Goal: Task Accomplishment & Management: Use online tool/utility

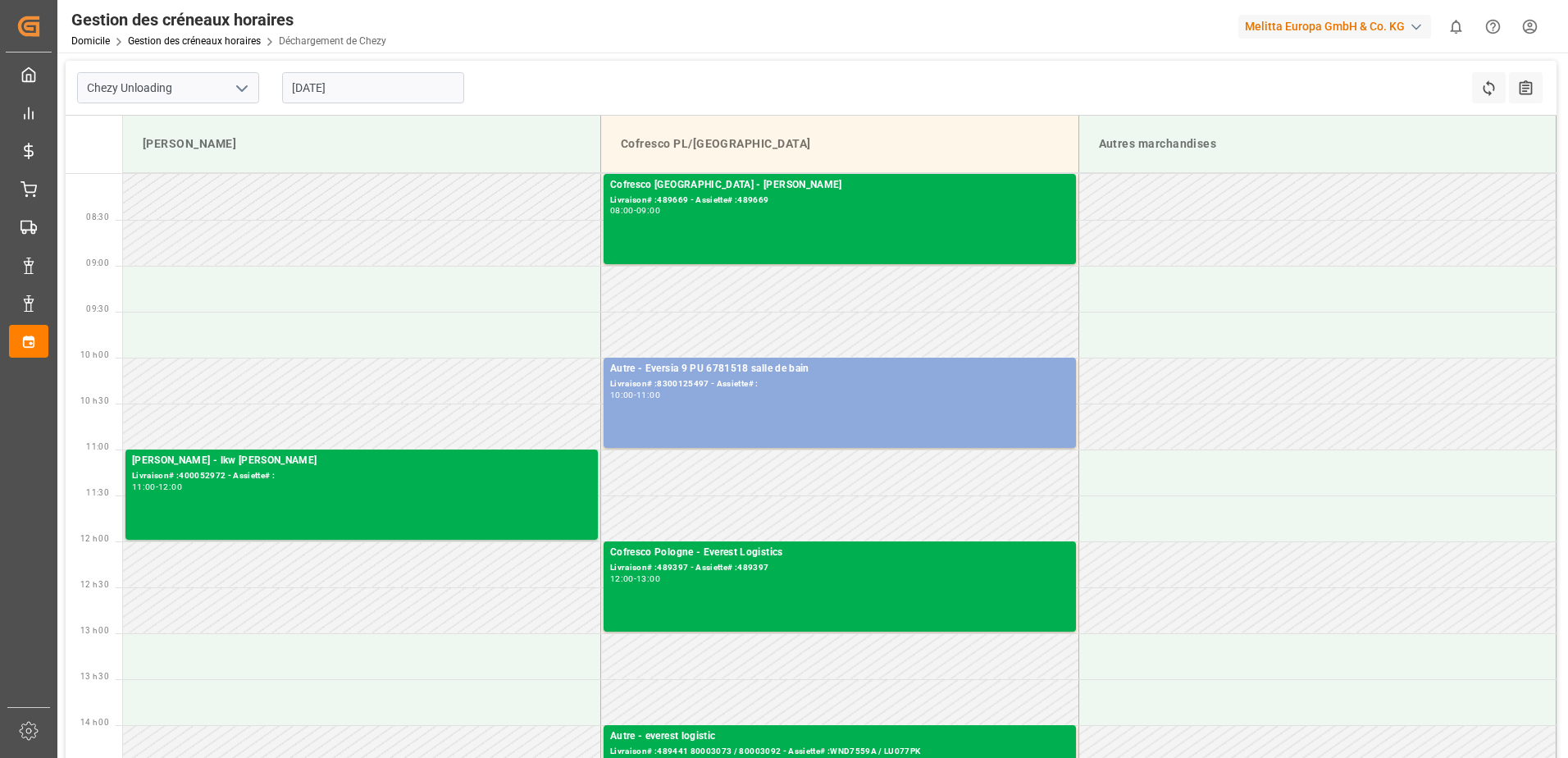
scroll to position [82, 0]
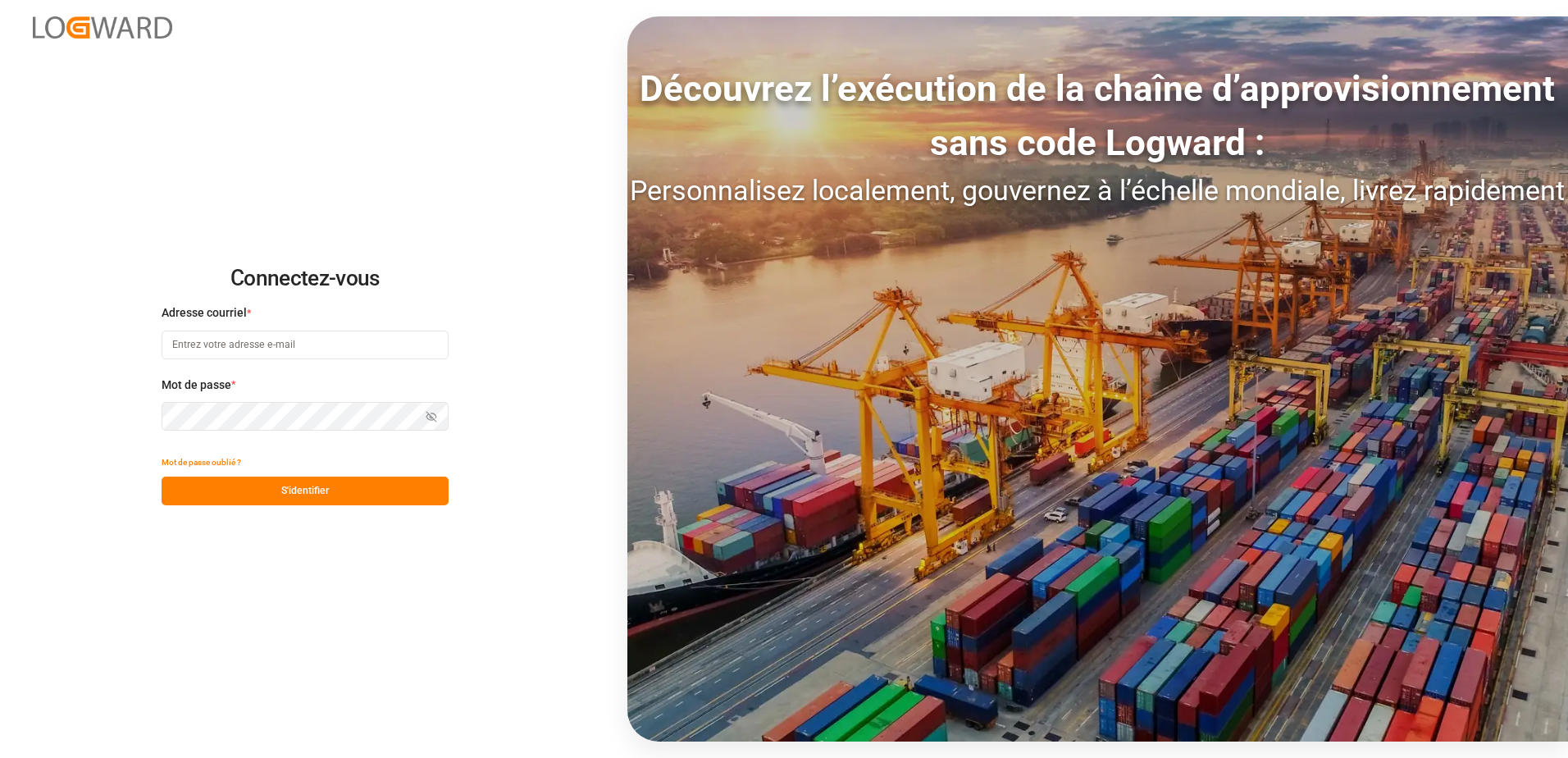
type input "[EMAIL_ADDRESS][DOMAIN_NAME]"
click at [383, 492] on button "S'identifier" at bounding box center [305, 490] width 287 height 29
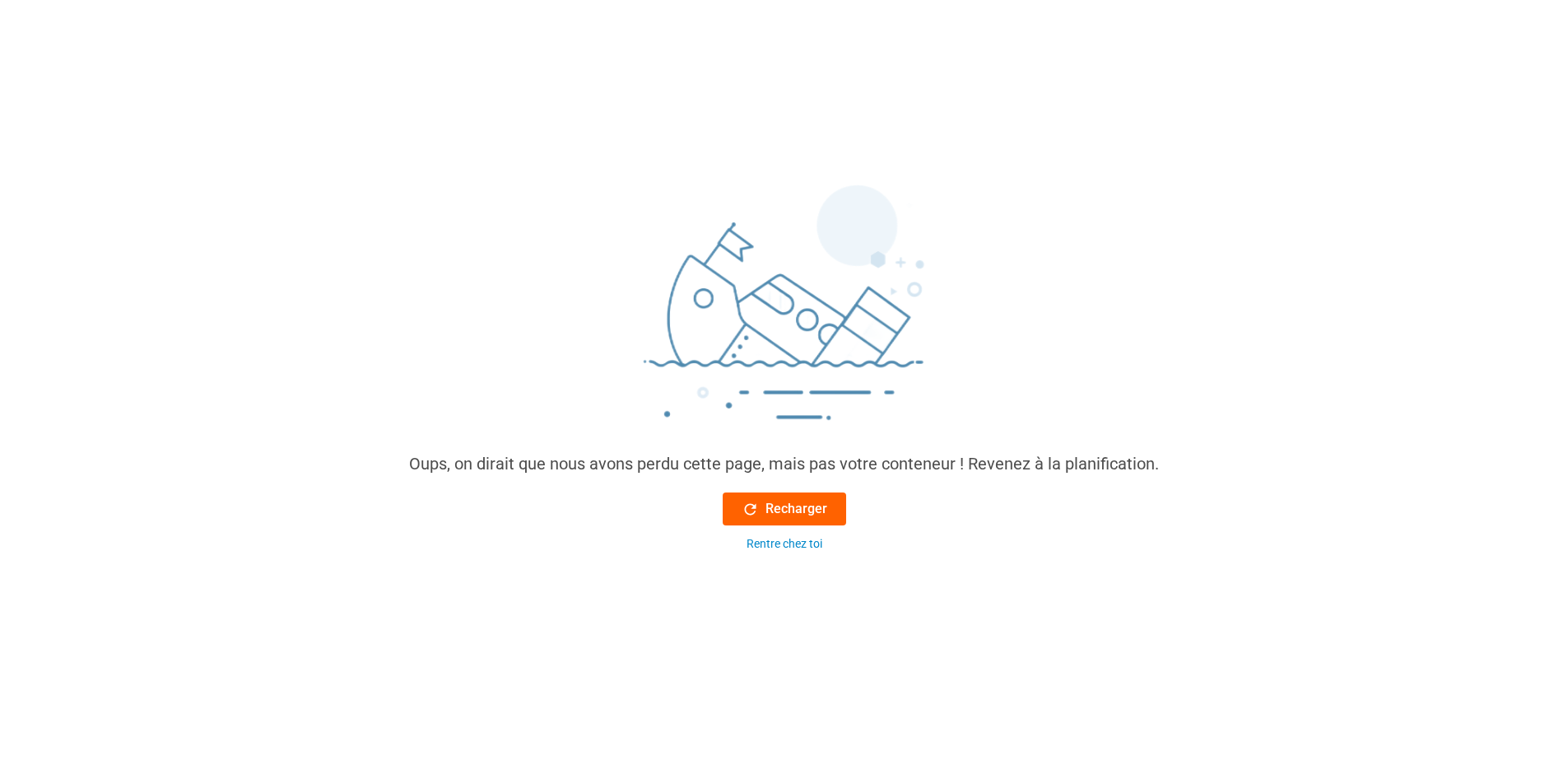
click at [749, 508] on icon at bounding box center [750, 508] width 17 height 17
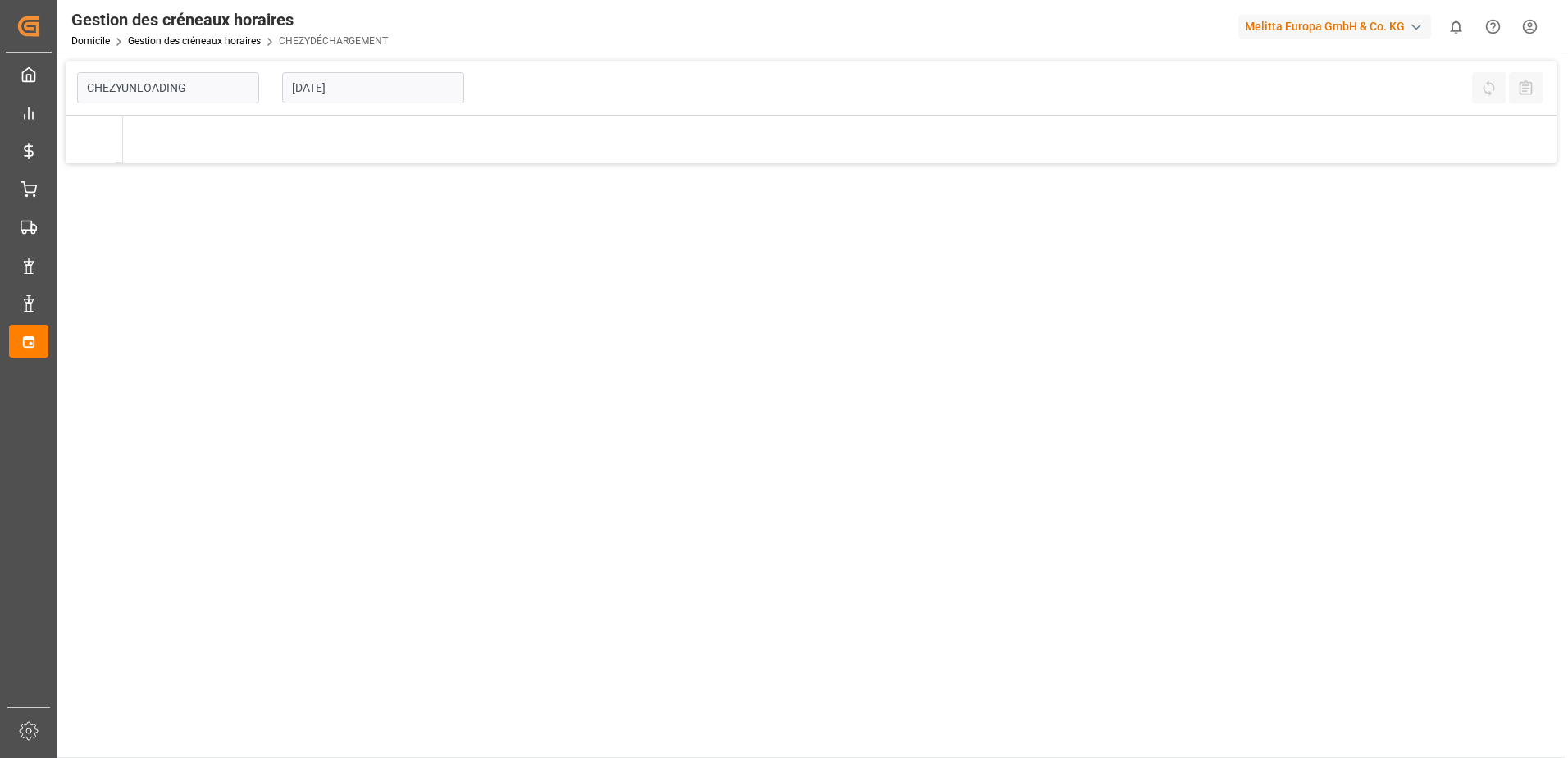
type input "Chezy Unloading"
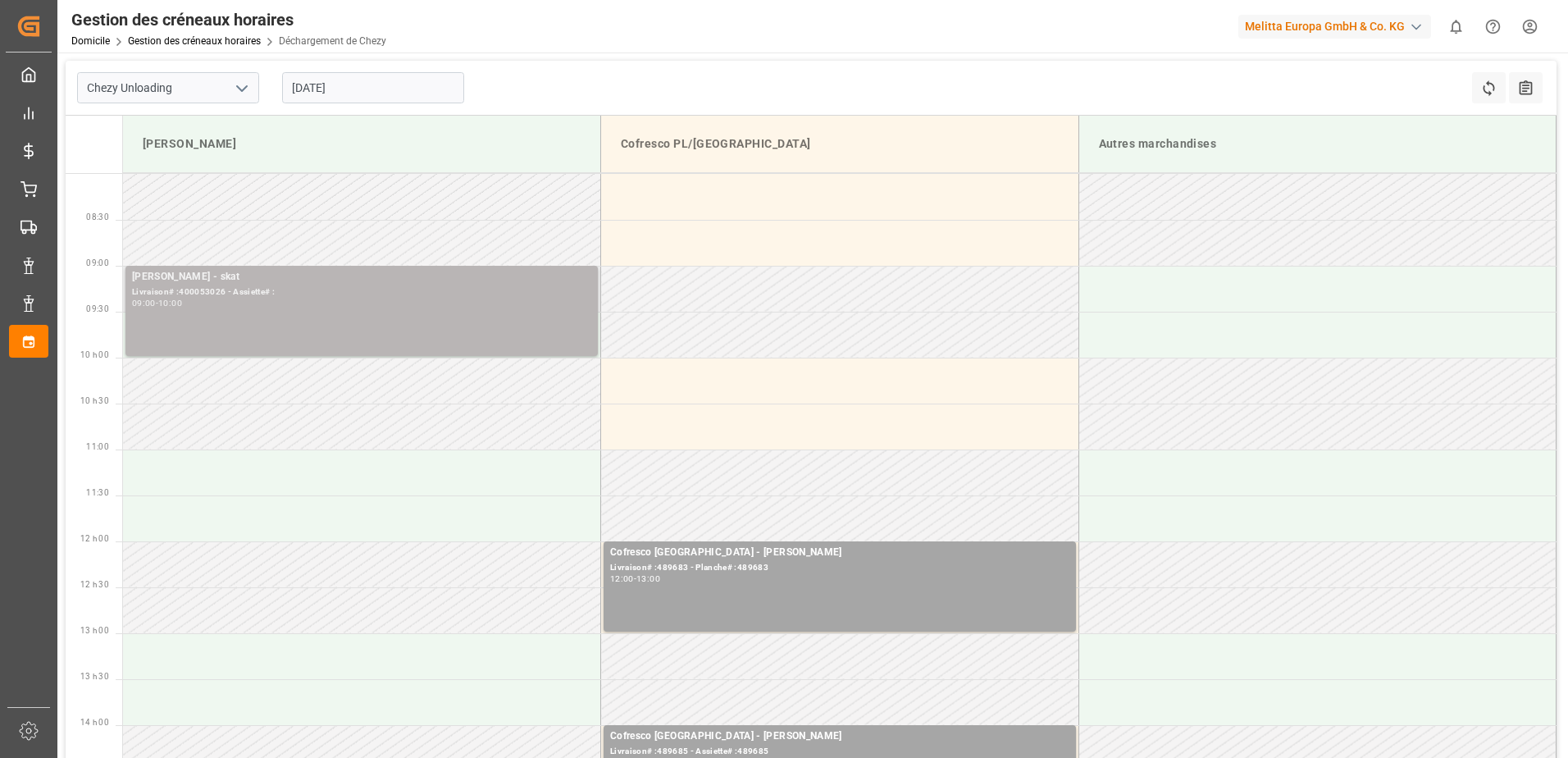
click at [424, 336] on div "[PERSON_NAME] - skat Livraison# :400053026 - Assiette# : 09:00 - 10:00" at bounding box center [361, 310] width 459 height 83
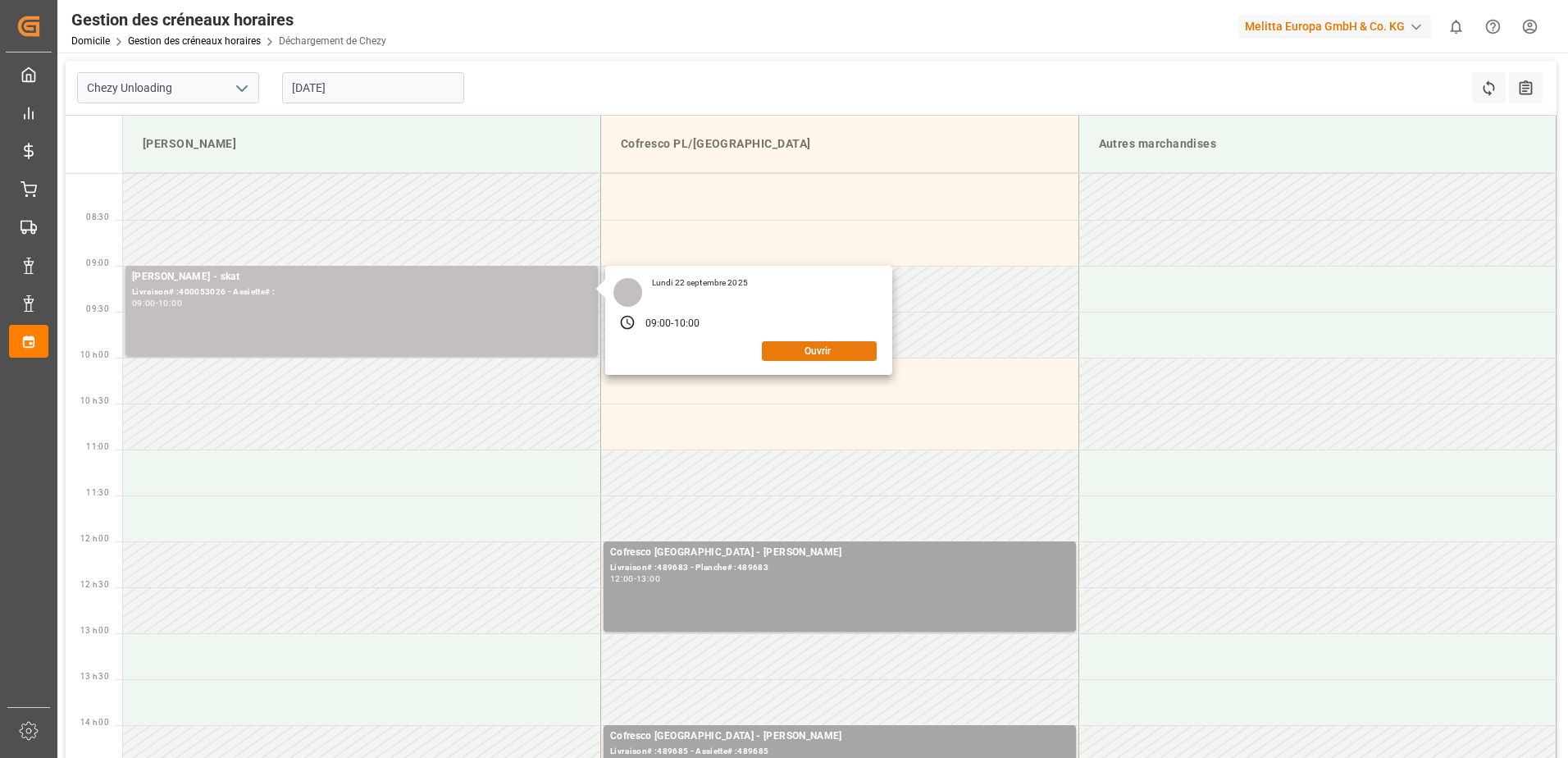
click at [833, 347] on button "Ouvrir" at bounding box center [820, 351] width 115 height 20
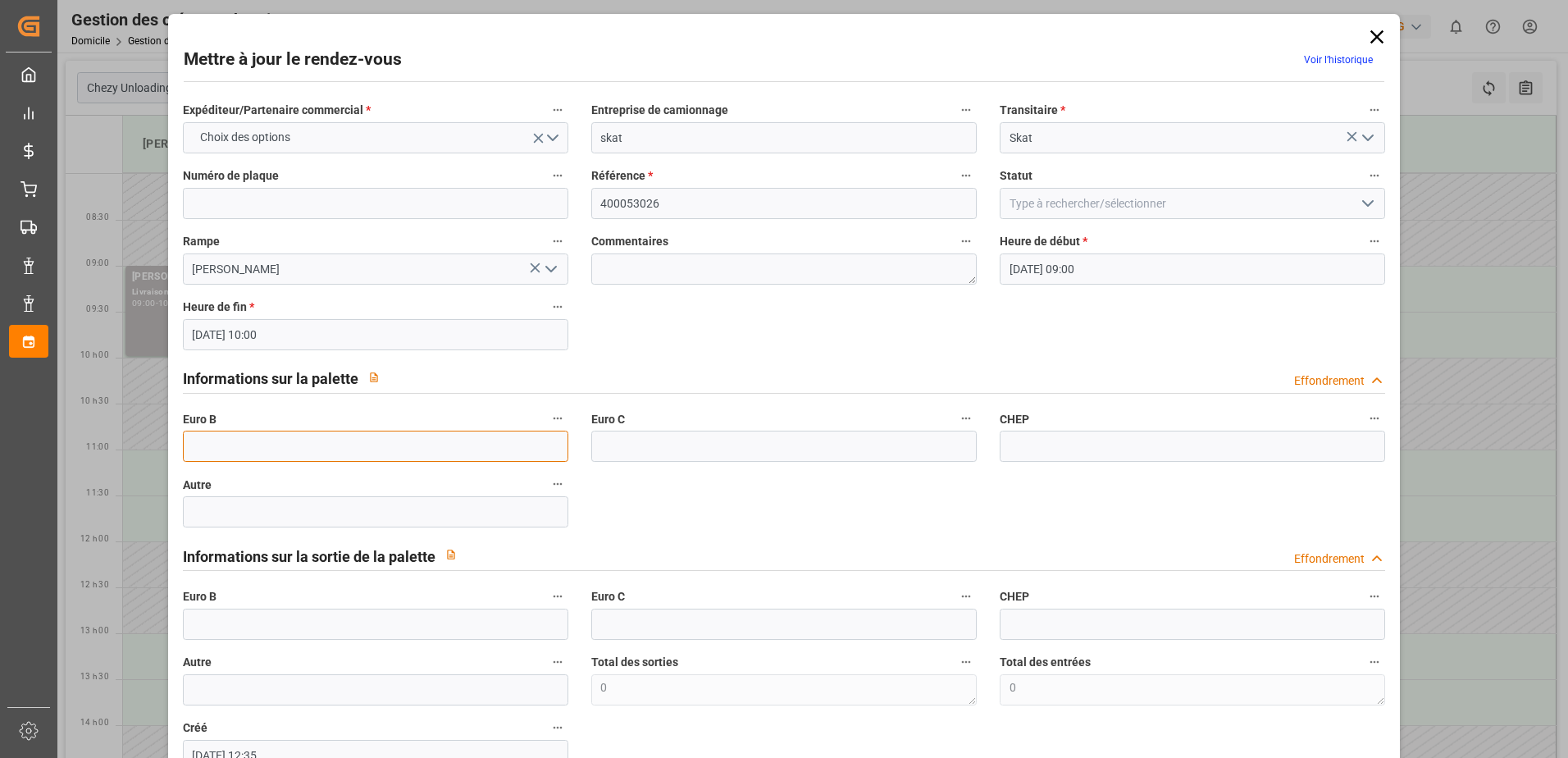
click at [343, 435] on input "text" at bounding box center [376, 446] width 386 height 31
type input "57"
click at [1359, 209] on icon "Ouvrir le menu" at bounding box center [1369, 203] width 20 height 20
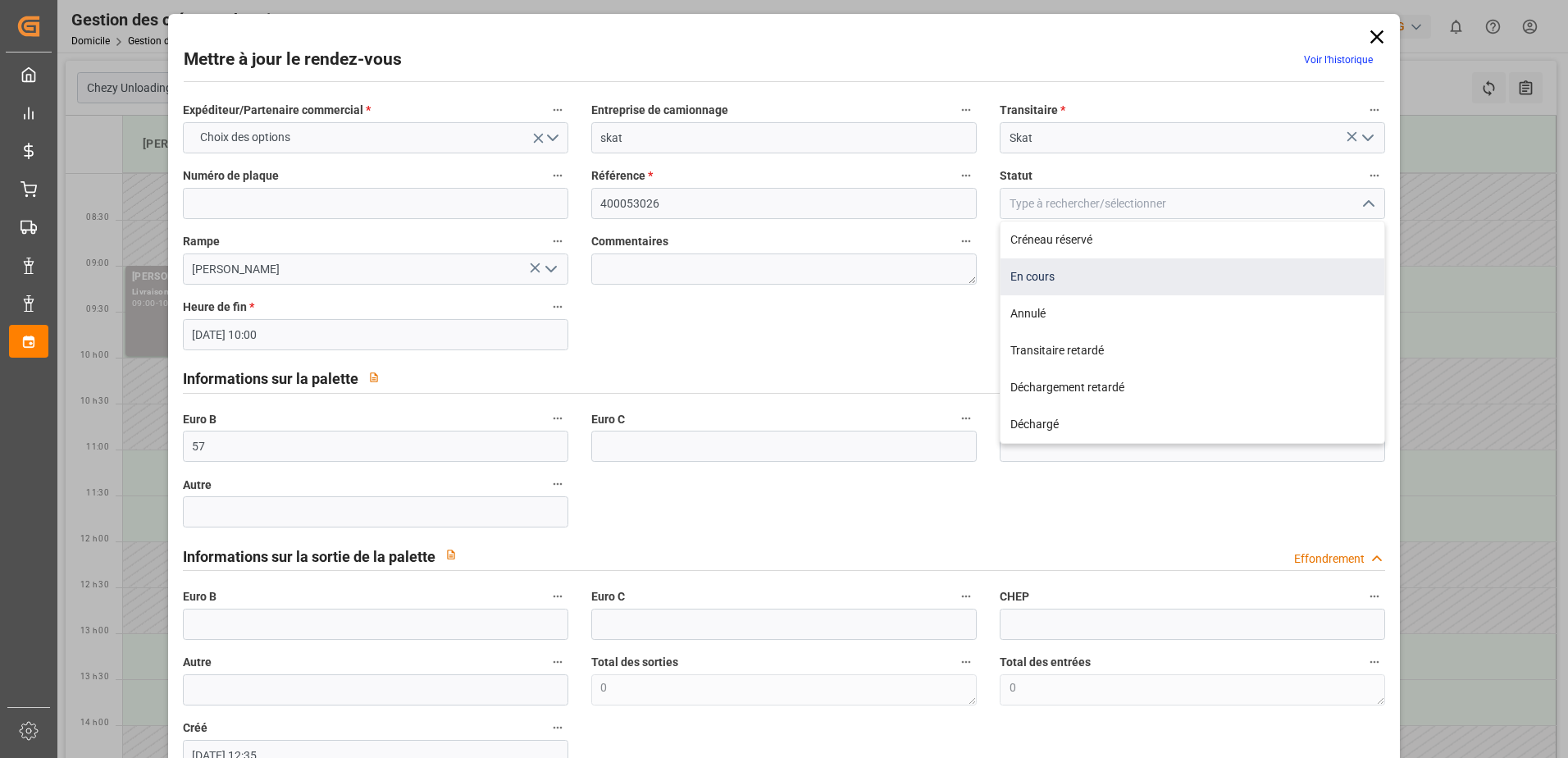
click at [1142, 271] on div "En cours" at bounding box center [1192, 276] width 384 height 37
type input "In Progress"
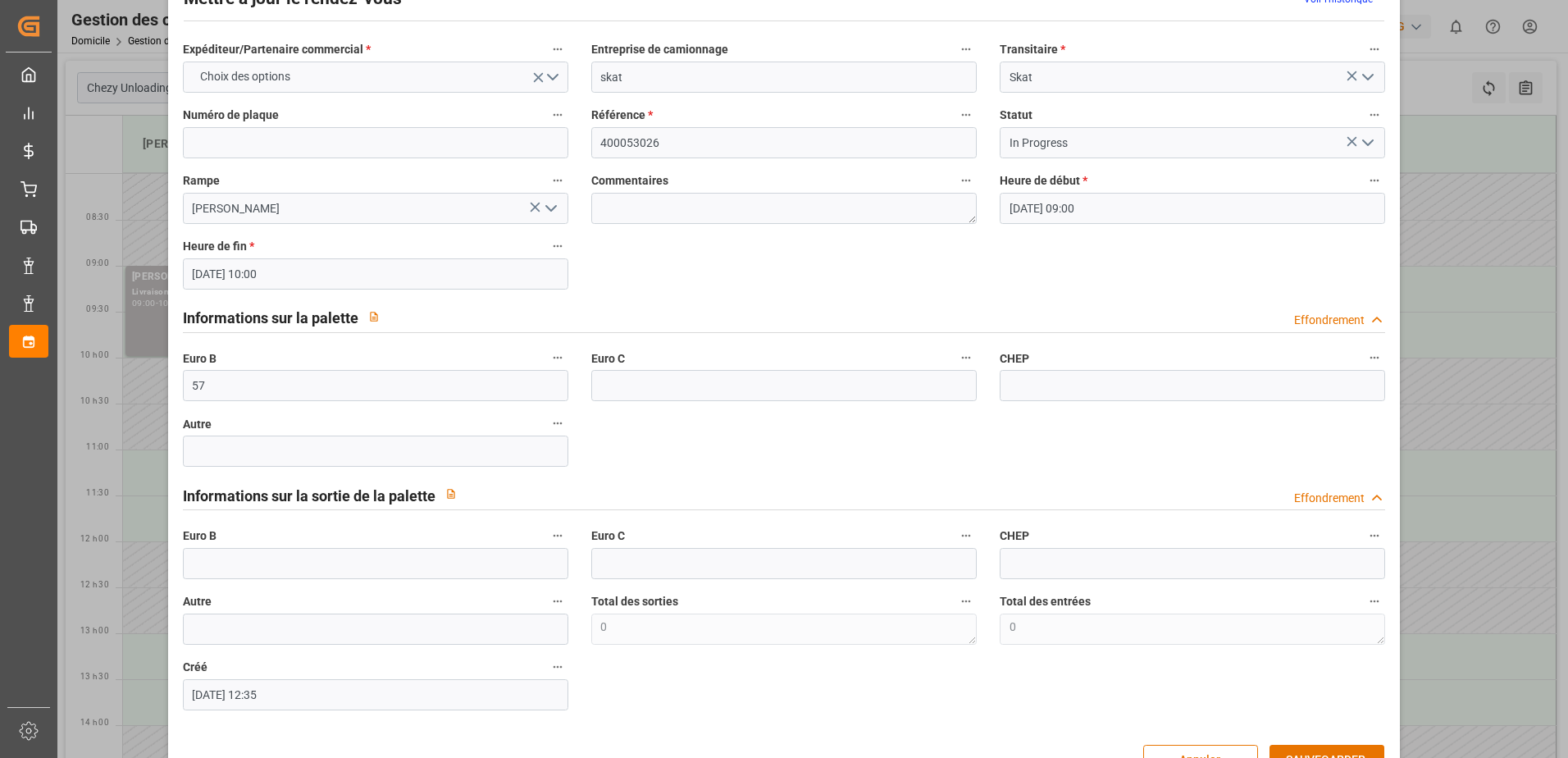
scroll to position [108, 0]
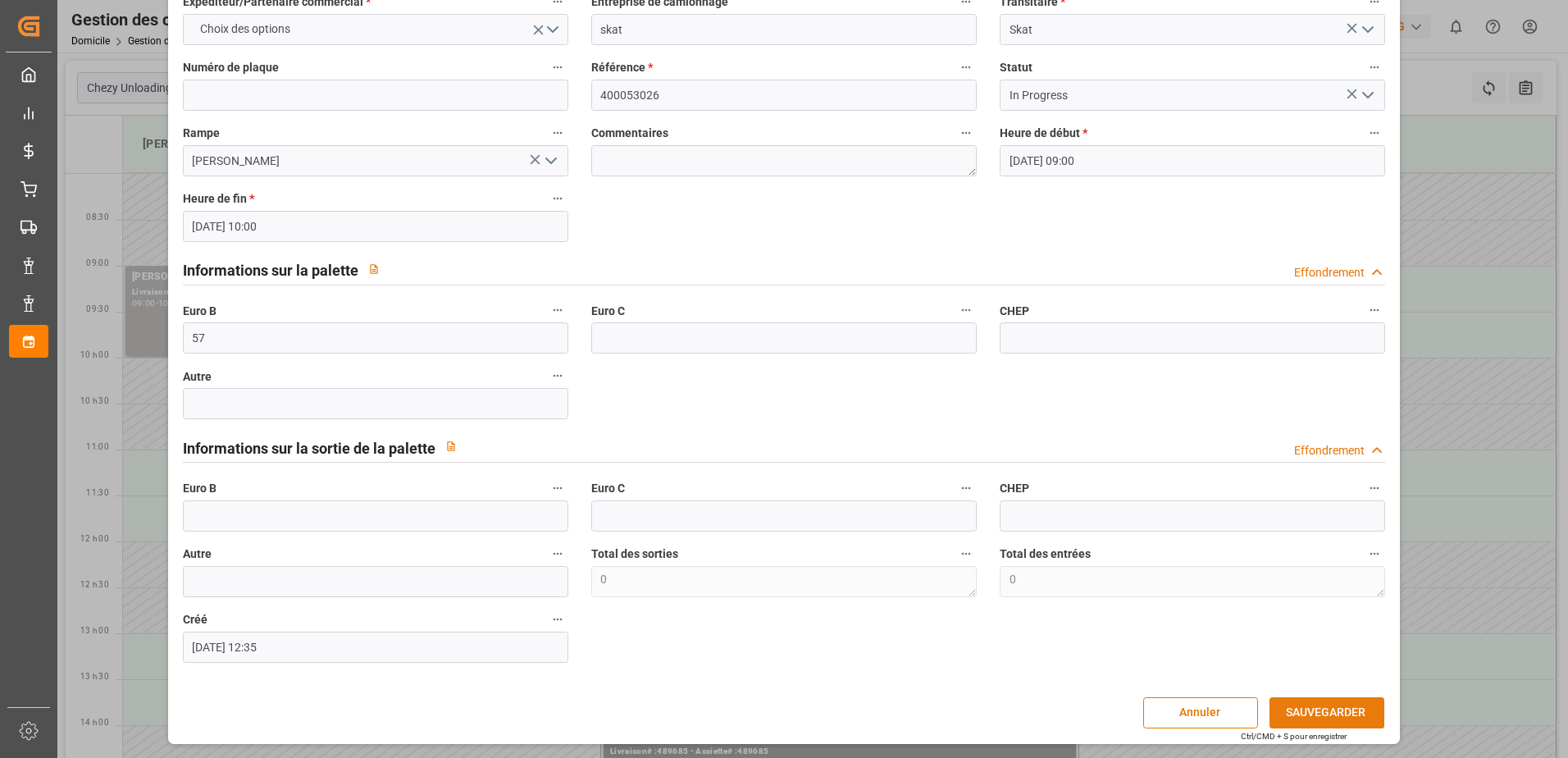
click at [1328, 717] on button "SAUVEGARDER" at bounding box center [1327, 712] width 115 height 31
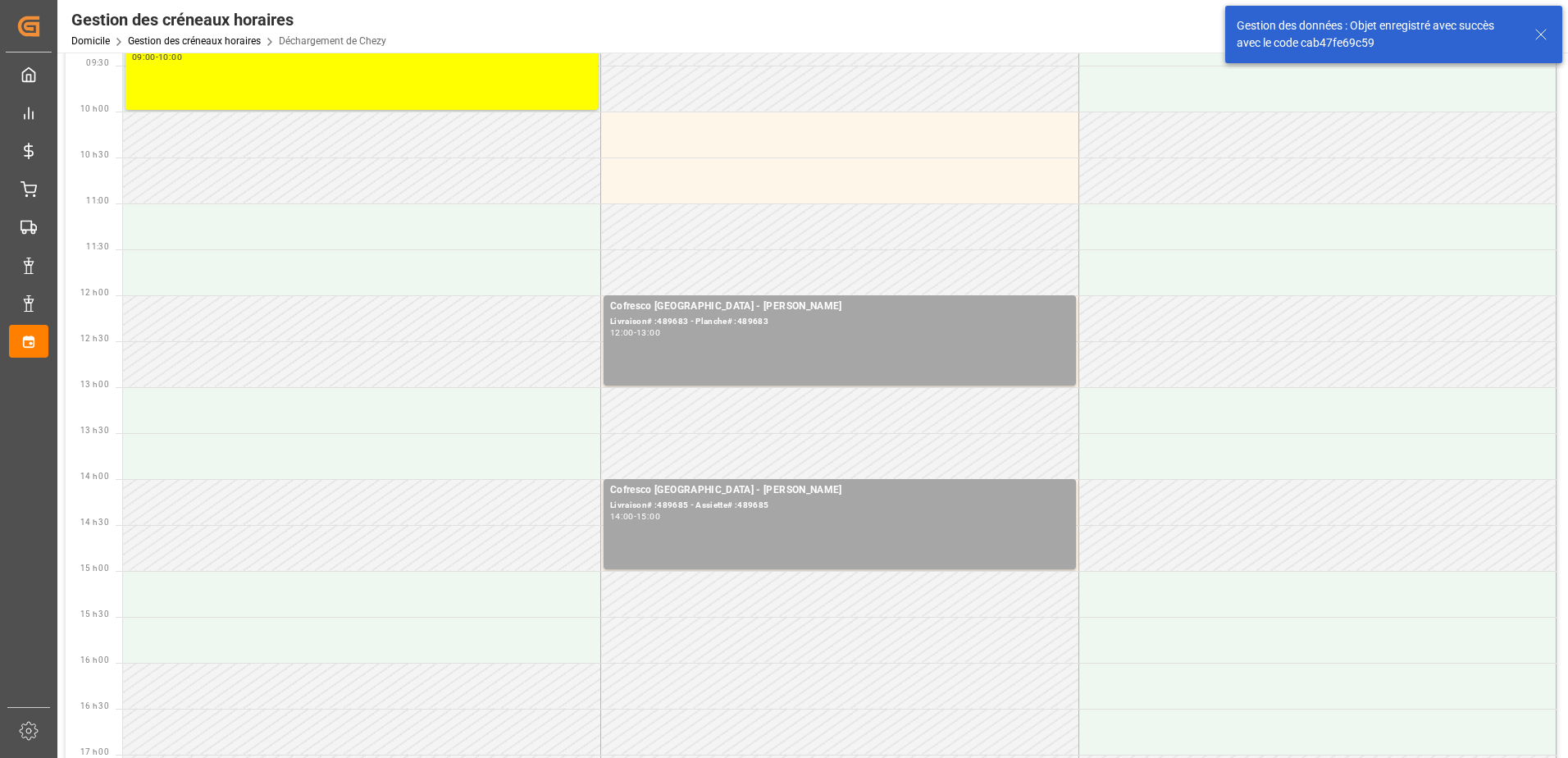
scroll to position [0, 0]
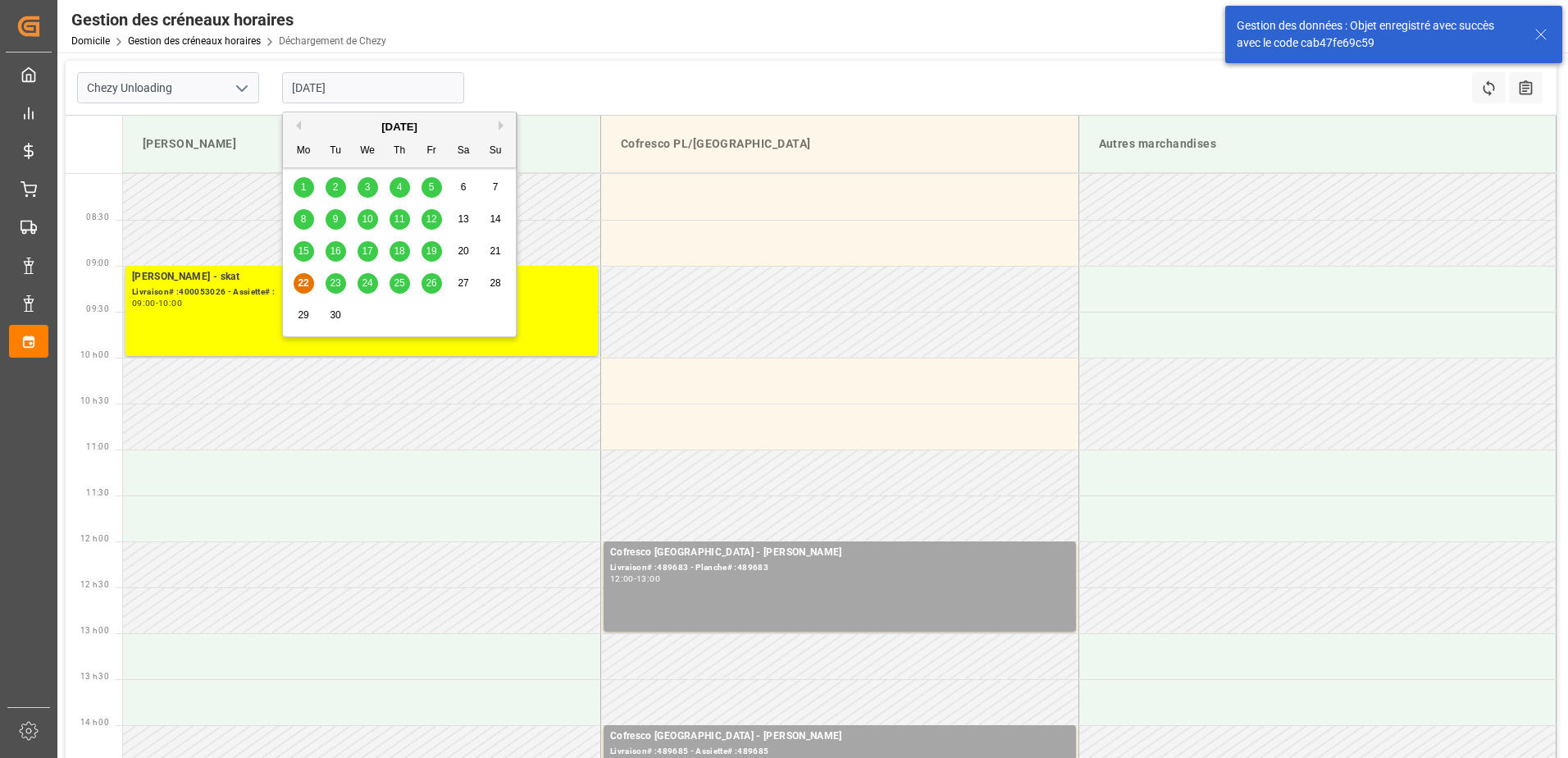
click at [367, 89] on input "[DATE]" at bounding box center [374, 87] width 182 height 31
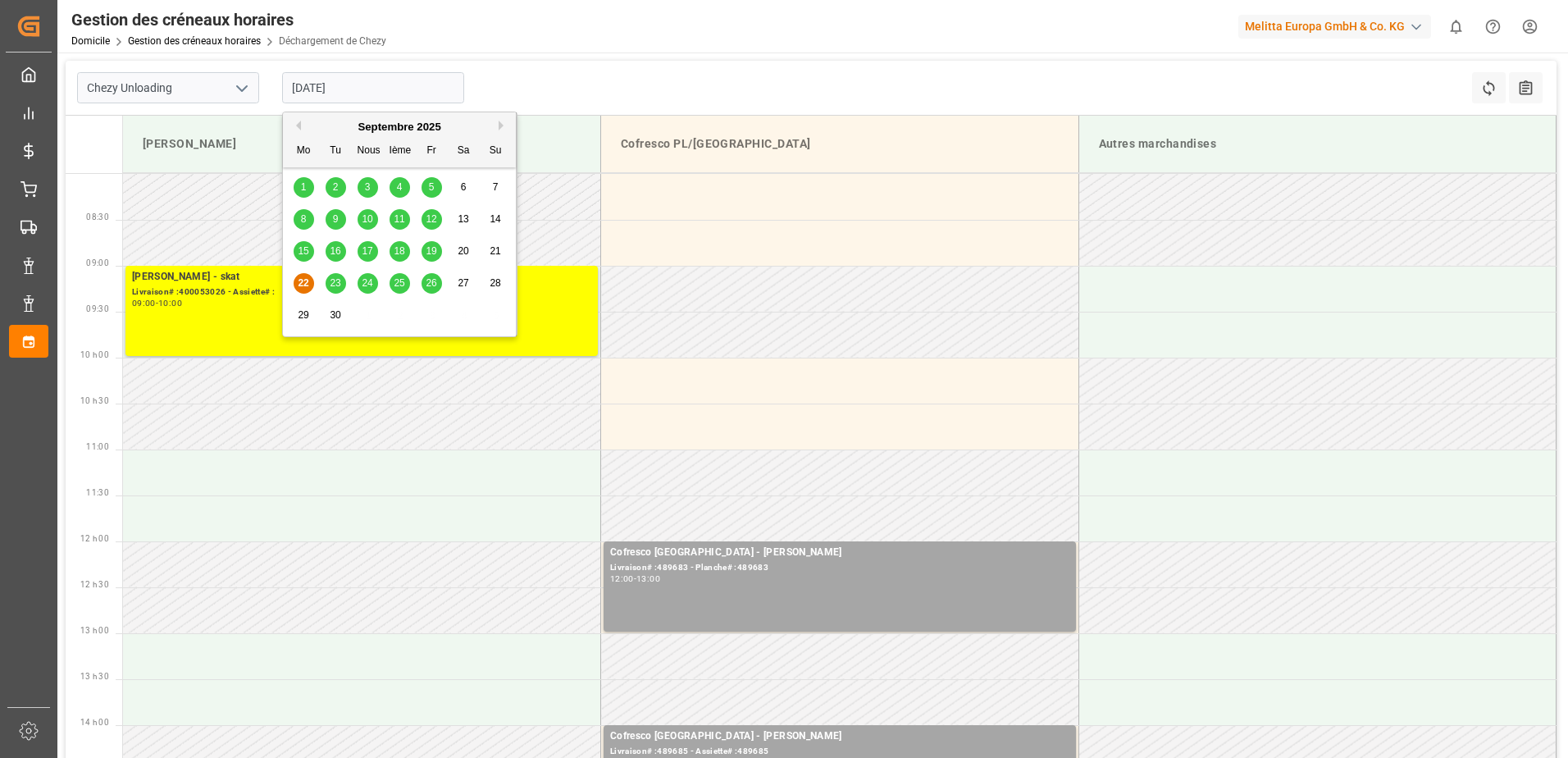
click at [435, 250] on span "19" at bounding box center [431, 251] width 11 height 12
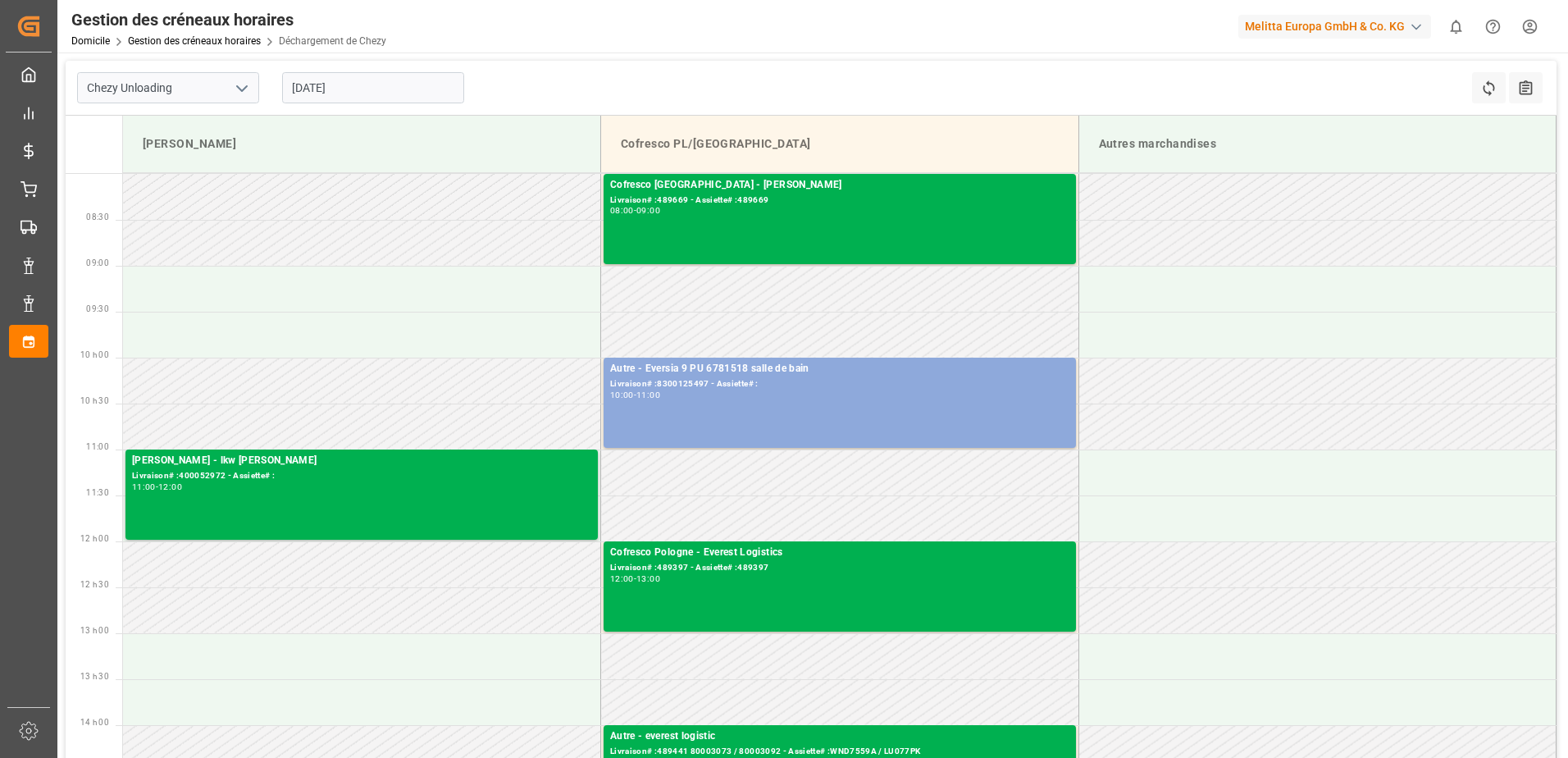
click at [409, 83] on input "[DATE]" at bounding box center [374, 87] width 182 height 31
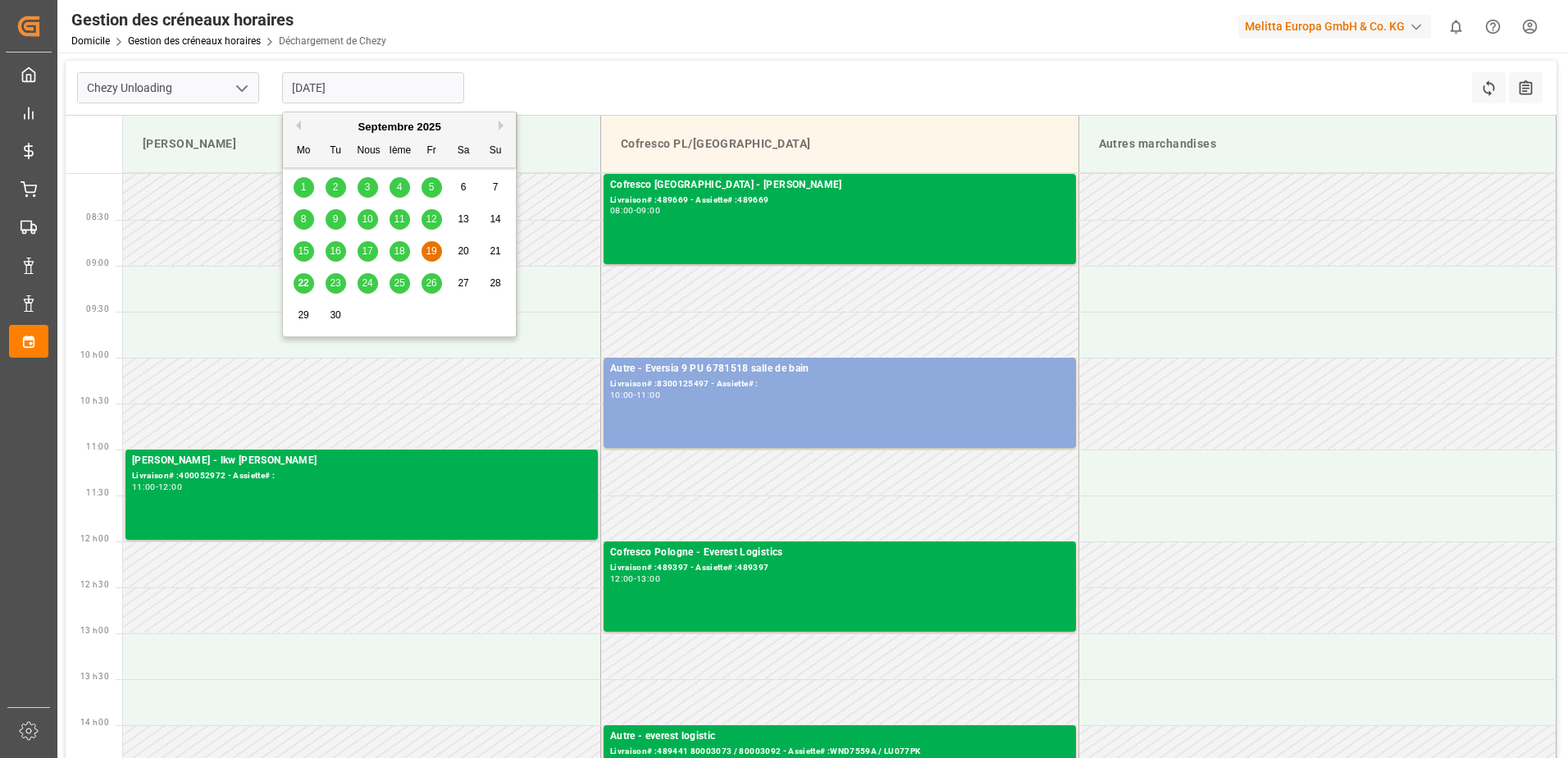
click at [309, 285] on div "22" at bounding box center [303, 283] width 21 height 20
type input "[DATE]"
